Goal: Entertainment & Leisure: Consume media (video, audio)

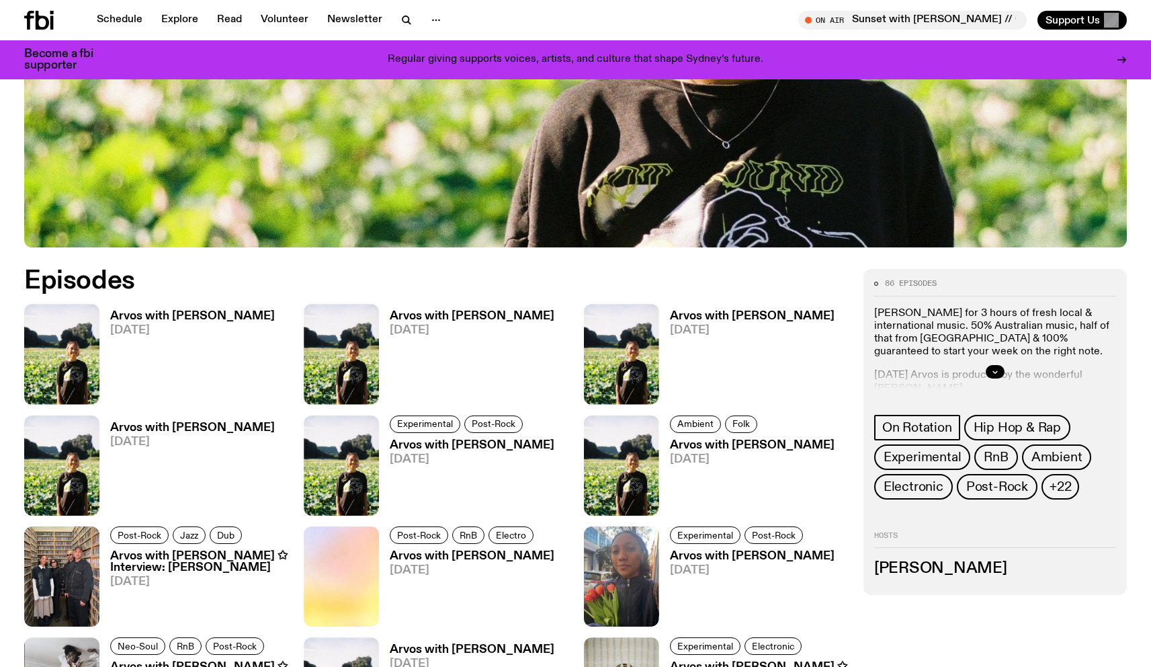
scroll to position [556, 0]
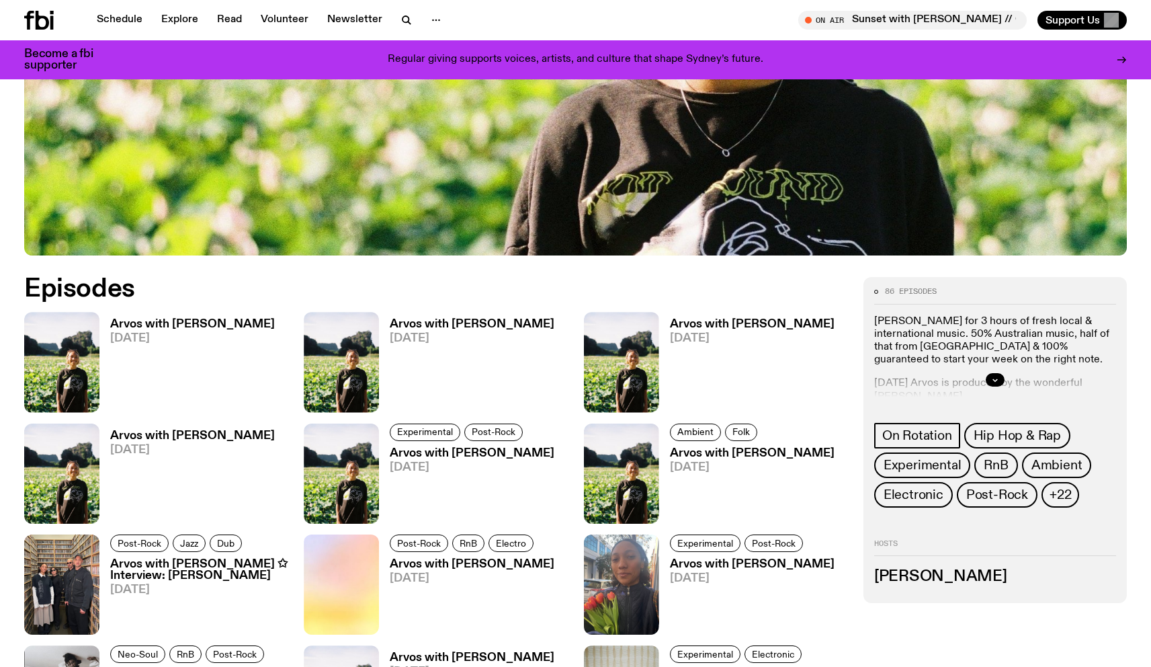
click at [150, 321] on h3 "Arvos with [PERSON_NAME]" at bounding box center [192, 324] width 165 height 11
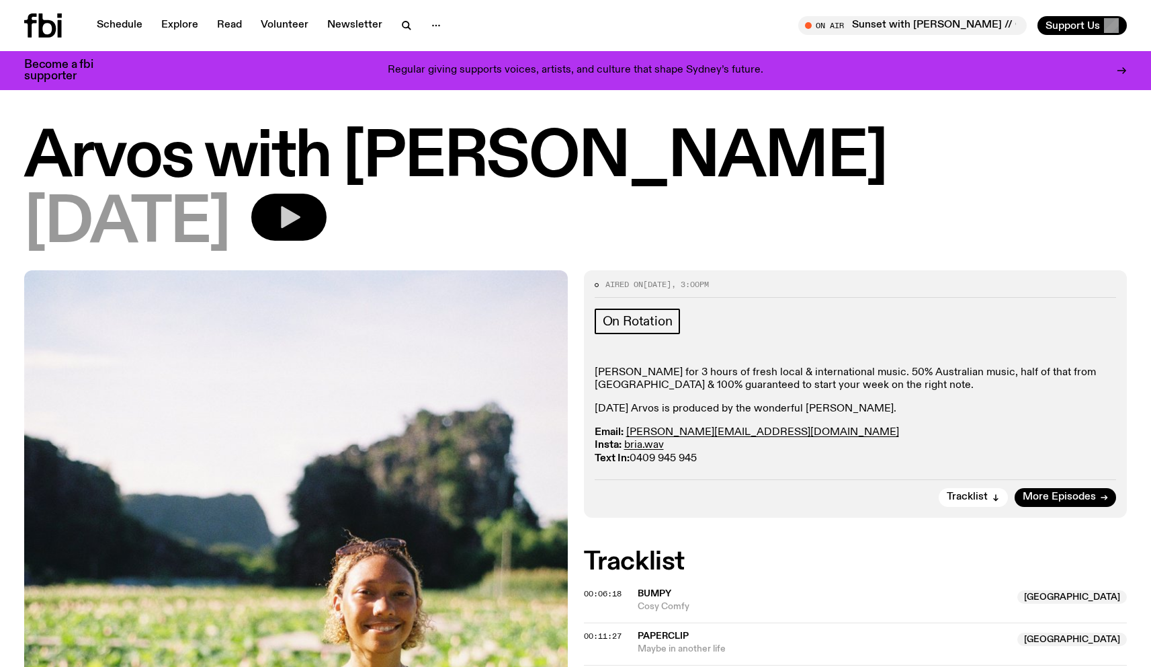
click at [300, 216] on icon "button" at bounding box center [290, 217] width 19 height 22
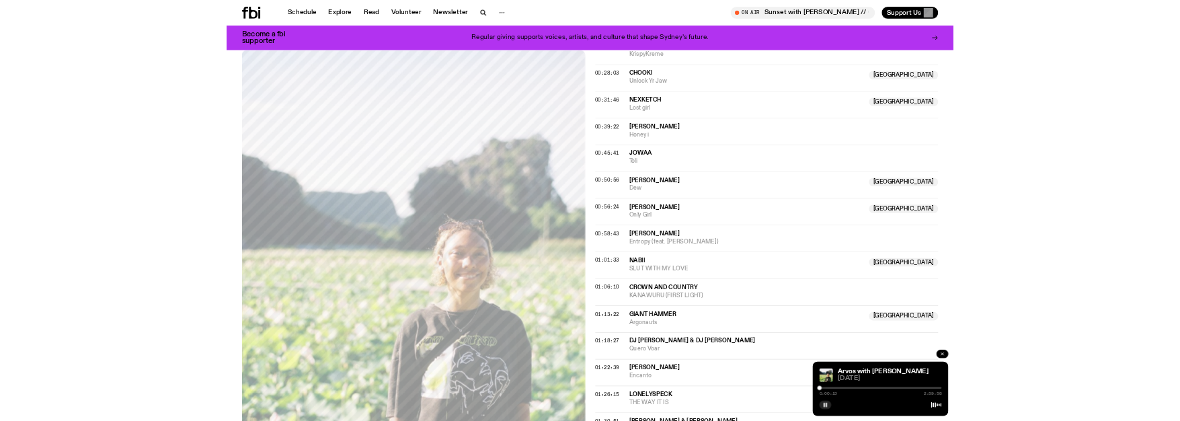
scroll to position [745, 0]
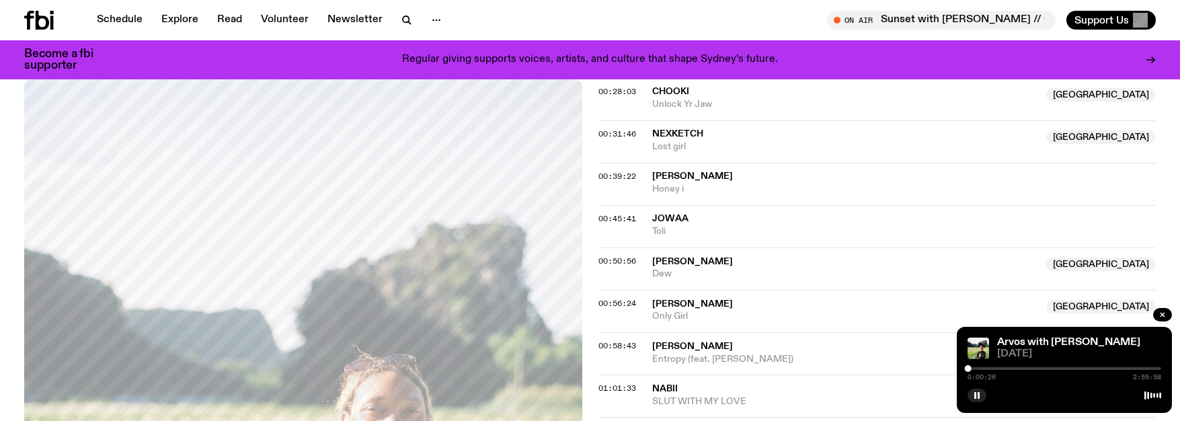
click at [684, 137] on span "nexketch" at bounding box center [677, 133] width 51 height 9
click at [658, 132] on span "nexketch" at bounding box center [677, 133] width 51 height 9
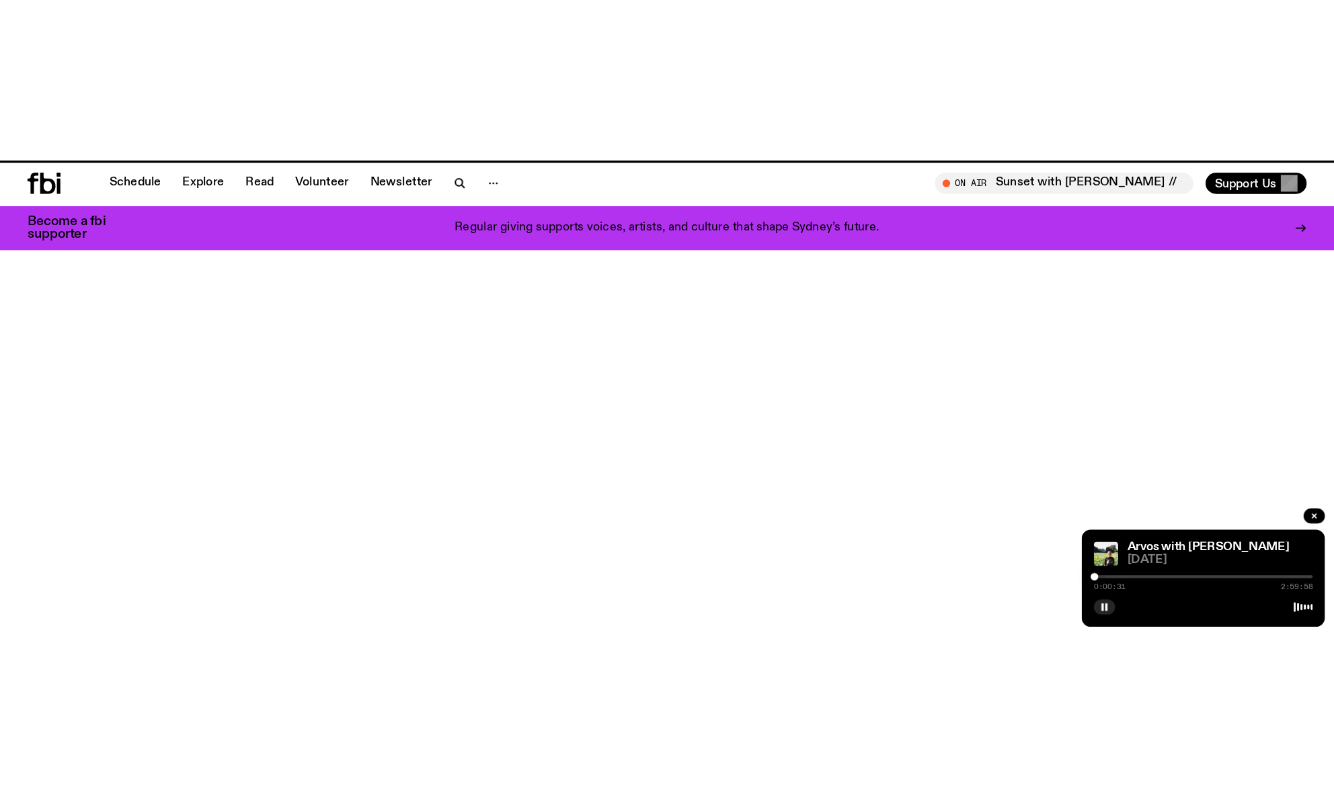
scroll to position [556, 0]
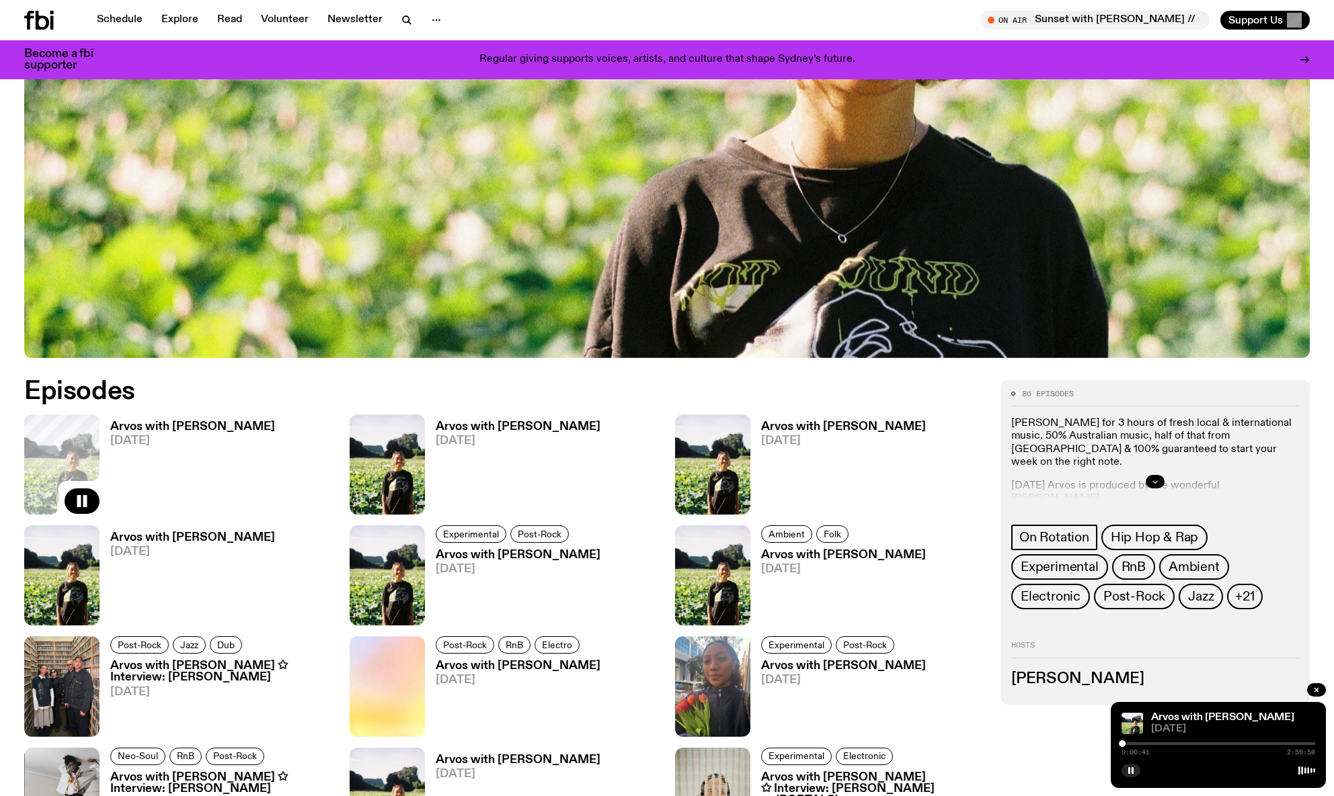
click at [1151, 483] on icon "button" at bounding box center [1155, 482] width 8 height 8
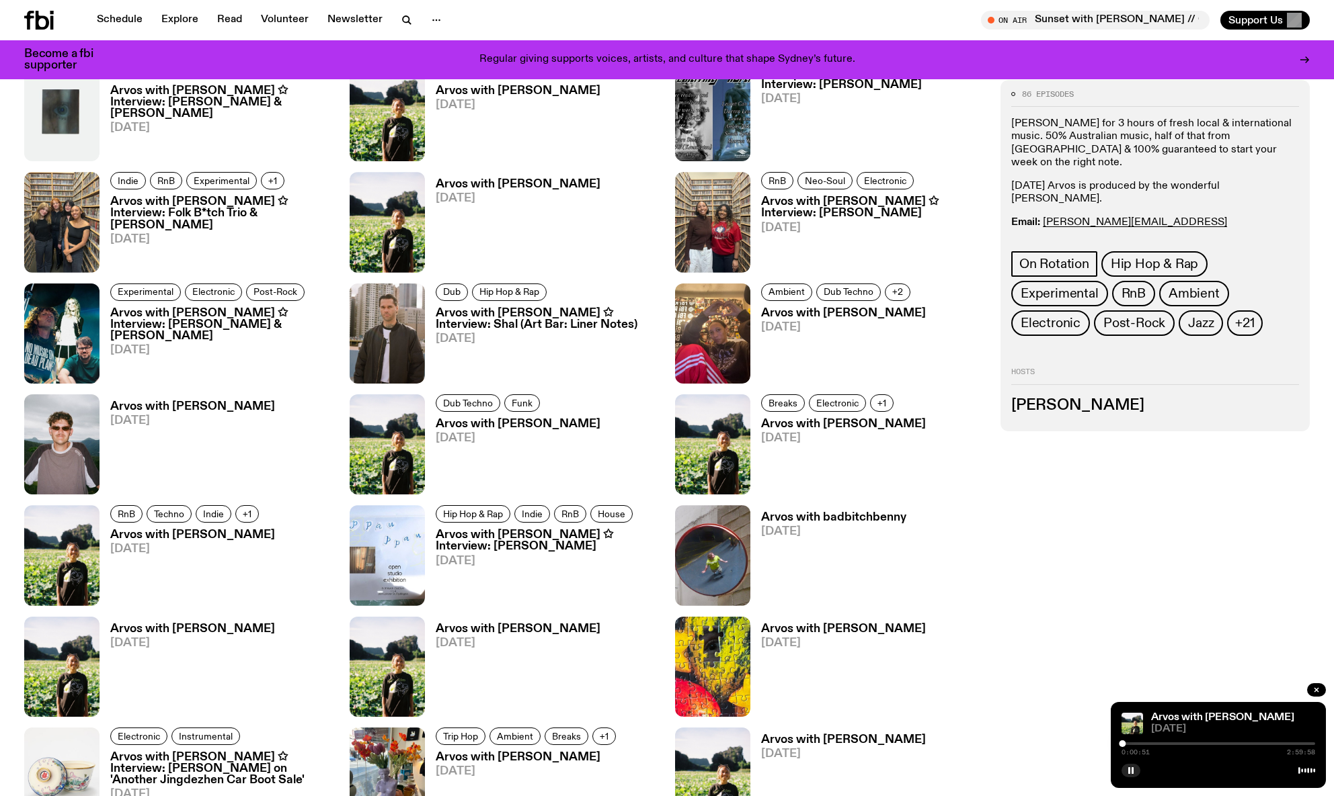
scroll to position [1349, 0]
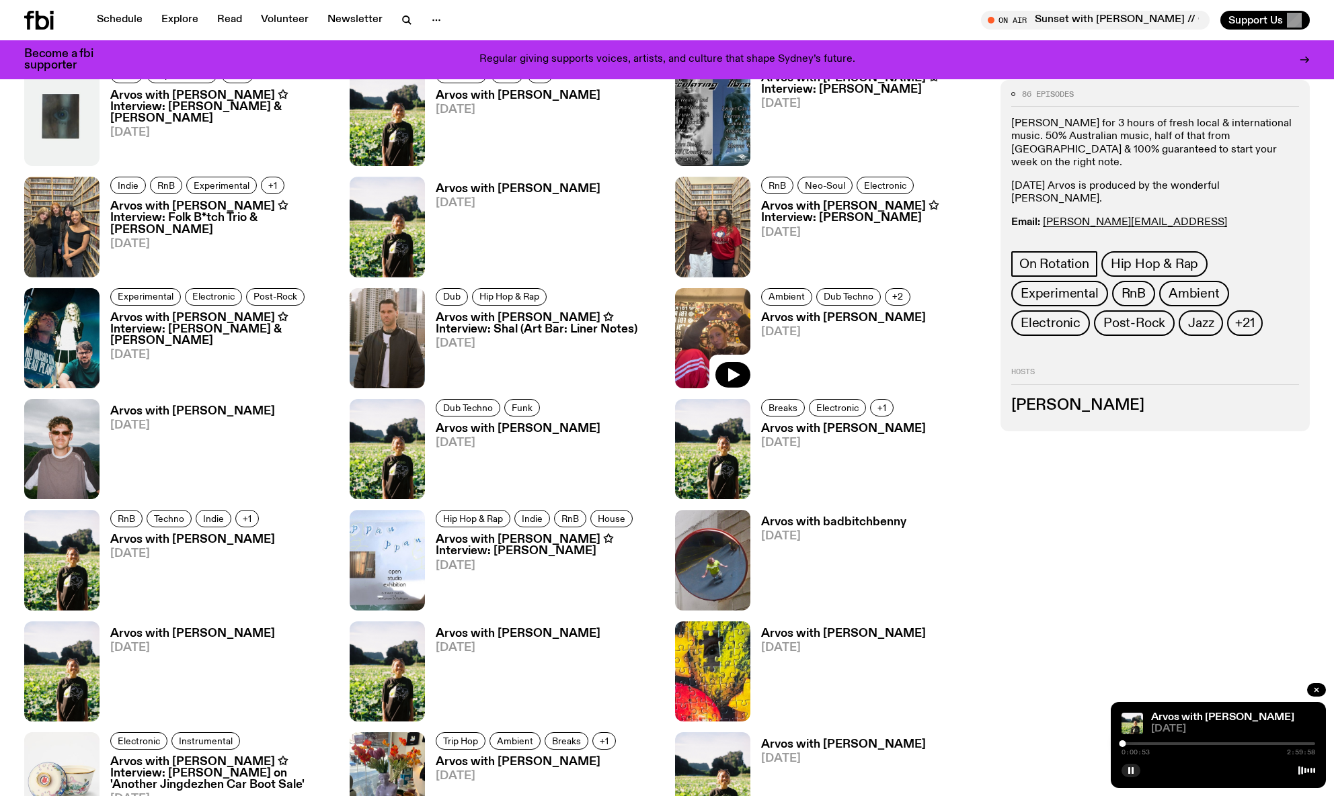
click at [715, 332] on img at bounding box center [712, 338] width 75 height 100
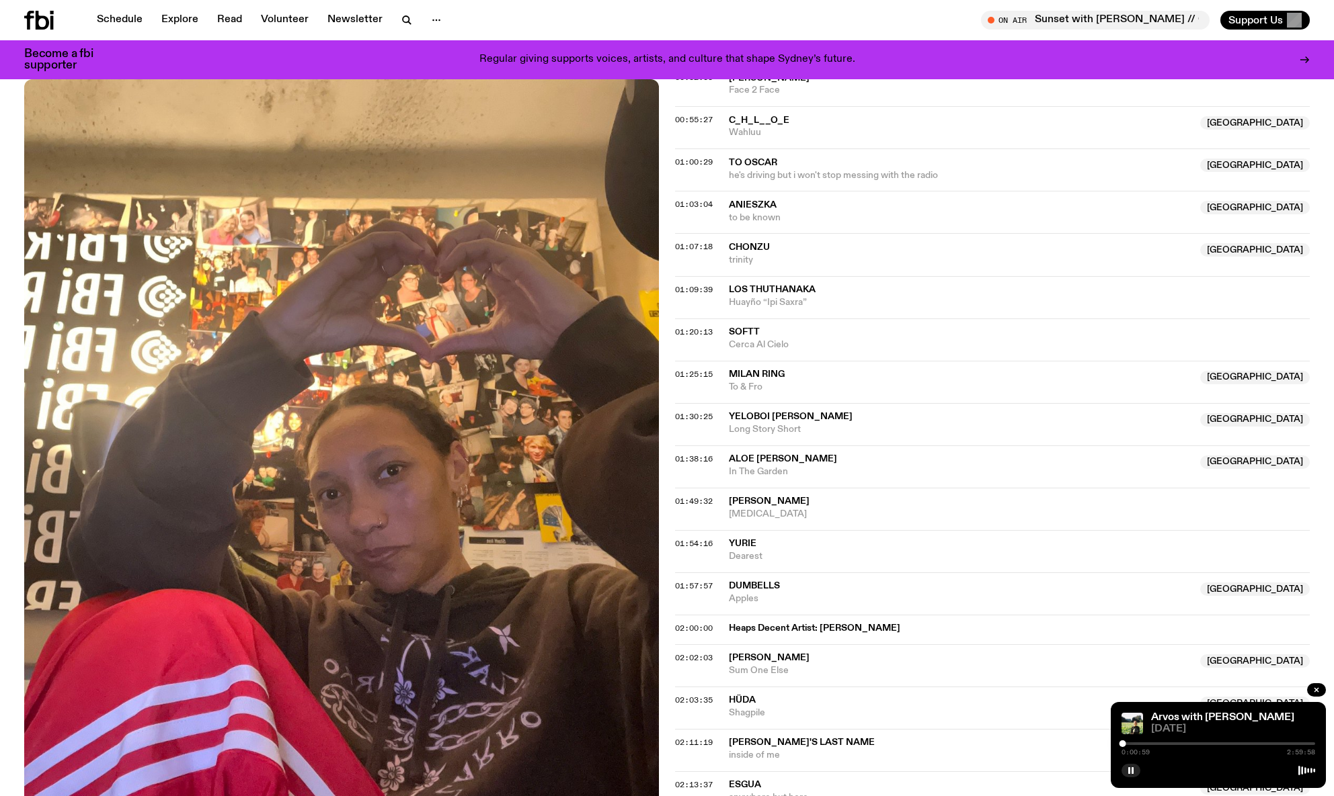
scroll to position [932, 0]
